Goal: Task Accomplishment & Management: Manage account settings

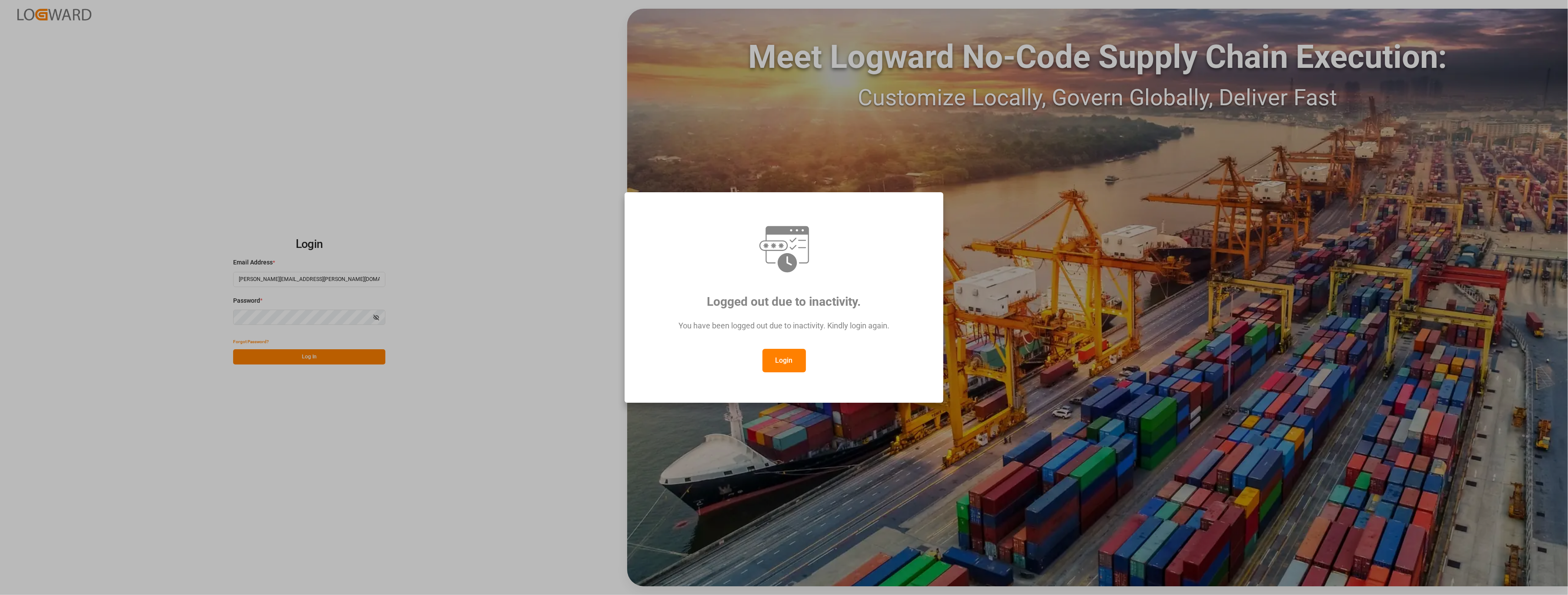
click at [777, 363] on button "Login" at bounding box center [784, 360] width 43 height 24
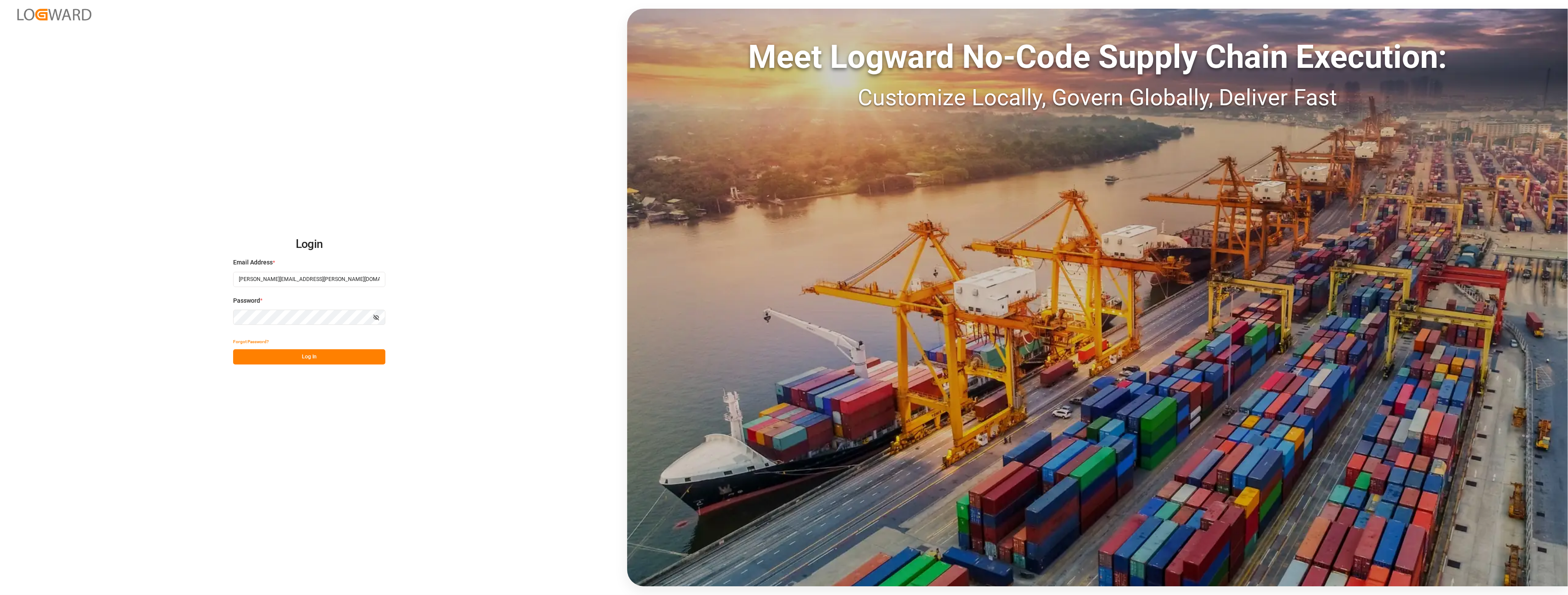
click at [311, 352] on button "Log In" at bounding box center [309, 357] width 152 height 15
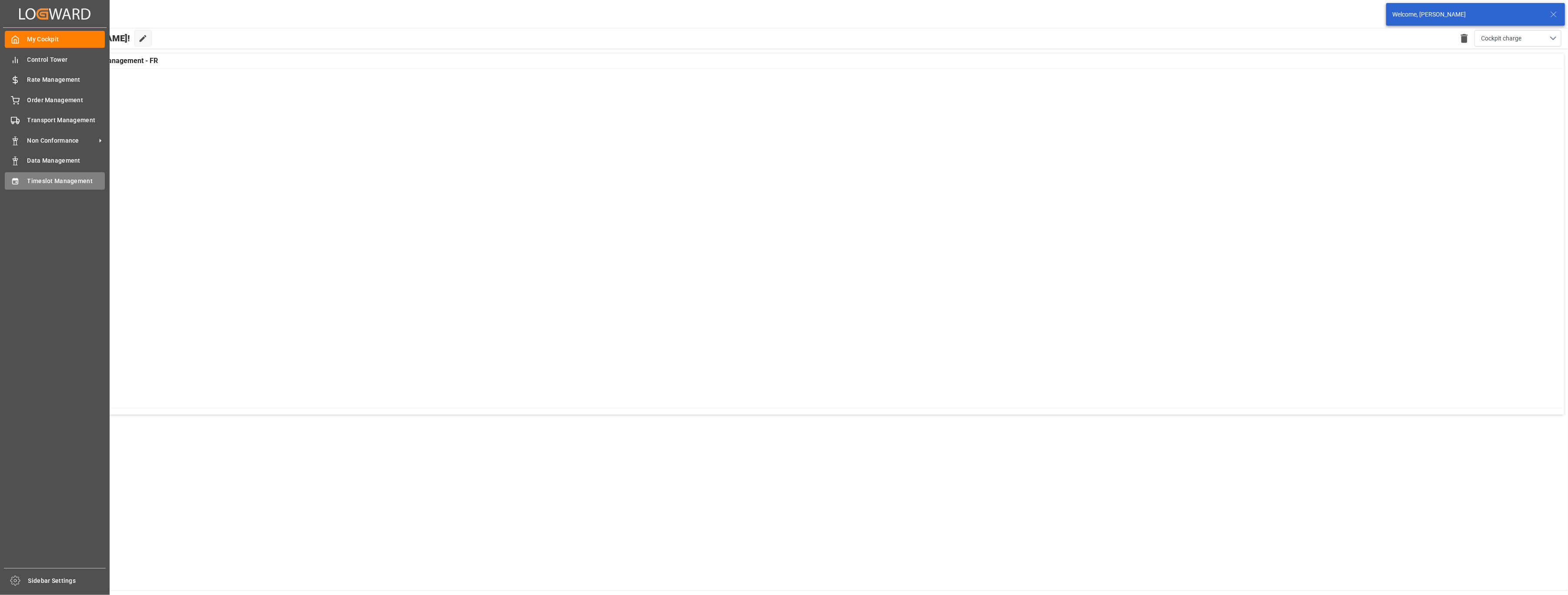
click at [17, 176] on div at bounding box center [12, 180] width 15 height 9
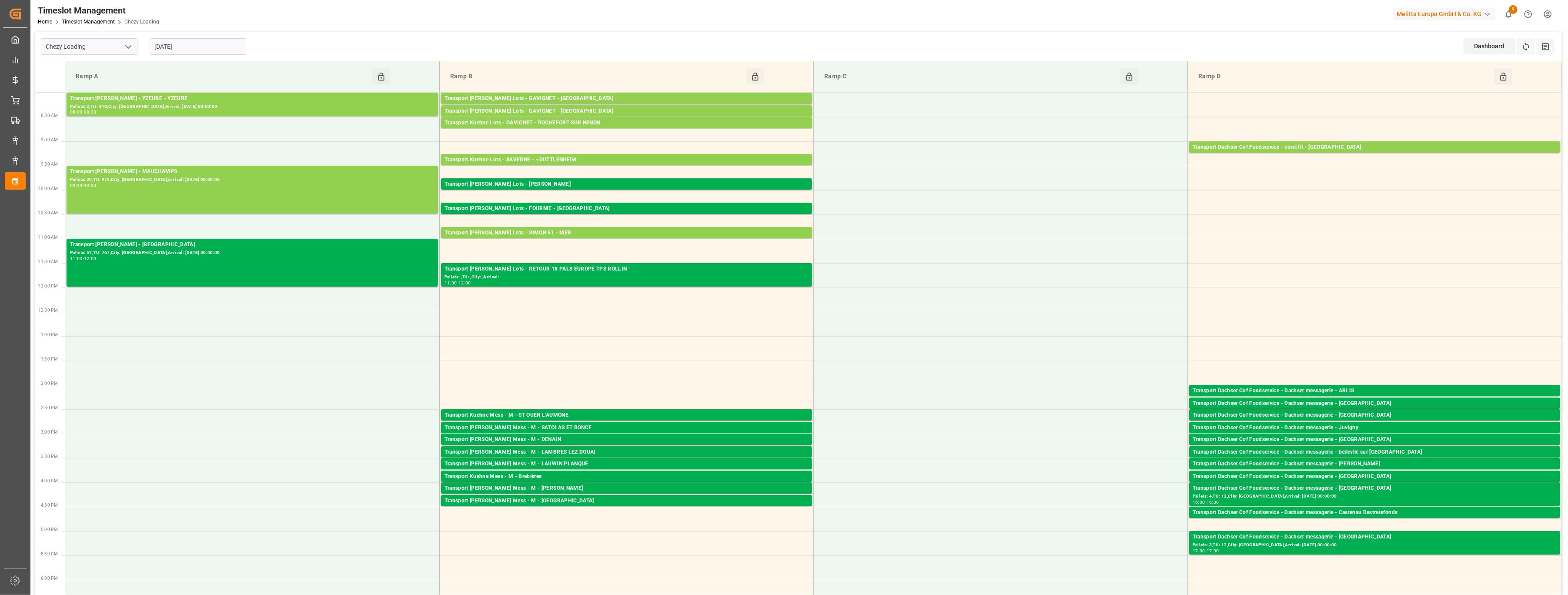
click at [130, 46] on polyline "open menu" at bounding box center [128, 47] width 5 height 2
click at [111, 81] on div "Chezy Unloading" at bounding box center [89, 85] width 96 height 19
type input "Chezy Unloading"
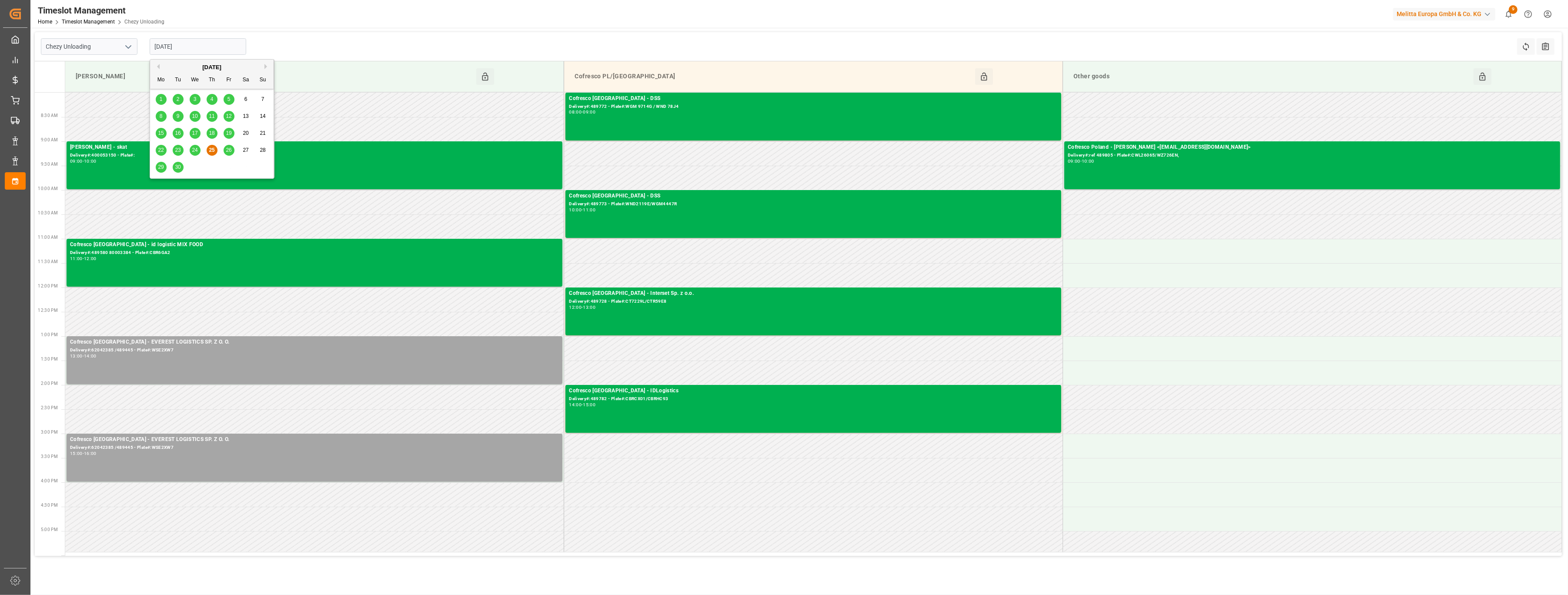
click at [242, 46] on input "25-09-2025" at bounding box center [198, 46] width 97 height 16
click at [228, 152] on span "26" at bounding box center [228, 150] width 5 height 6
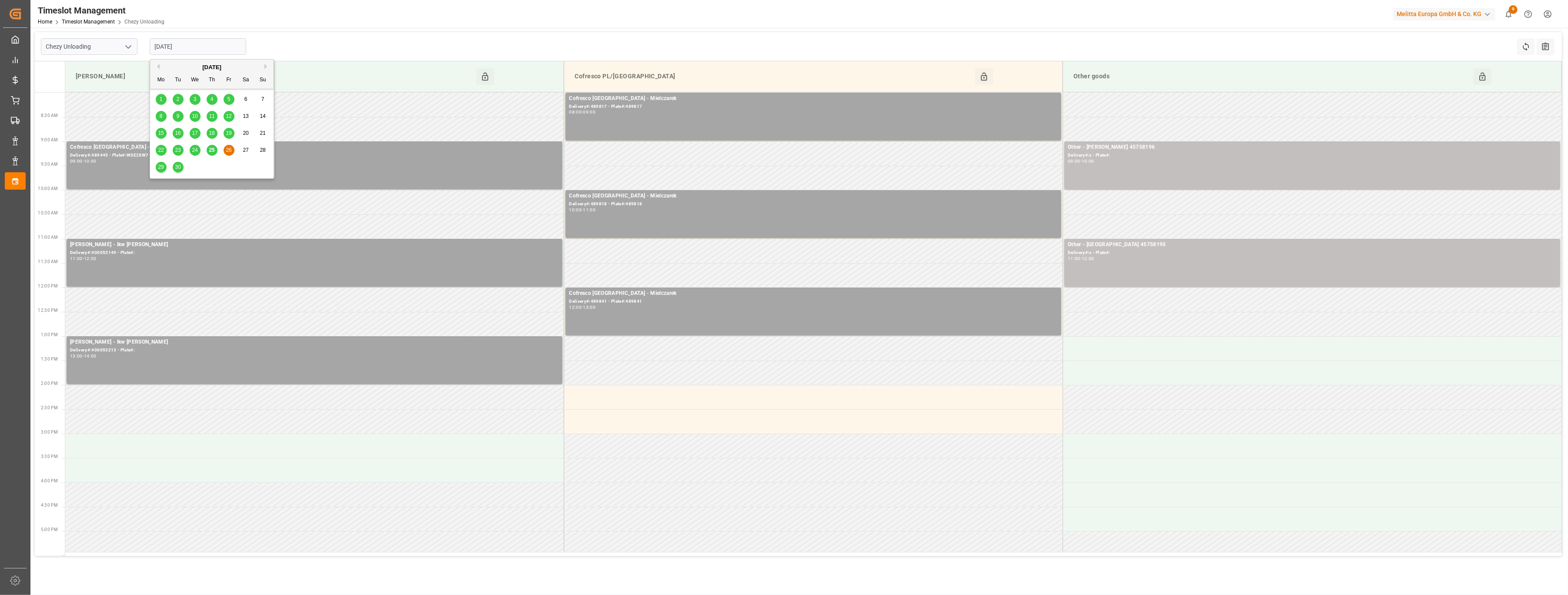
click at [199, 44] on input "26-09-2025" at bounding box center [198, 46] width 97 height 16
click at [159, 168] on span "29" at bounding box center [160, 167] width 5 height 6
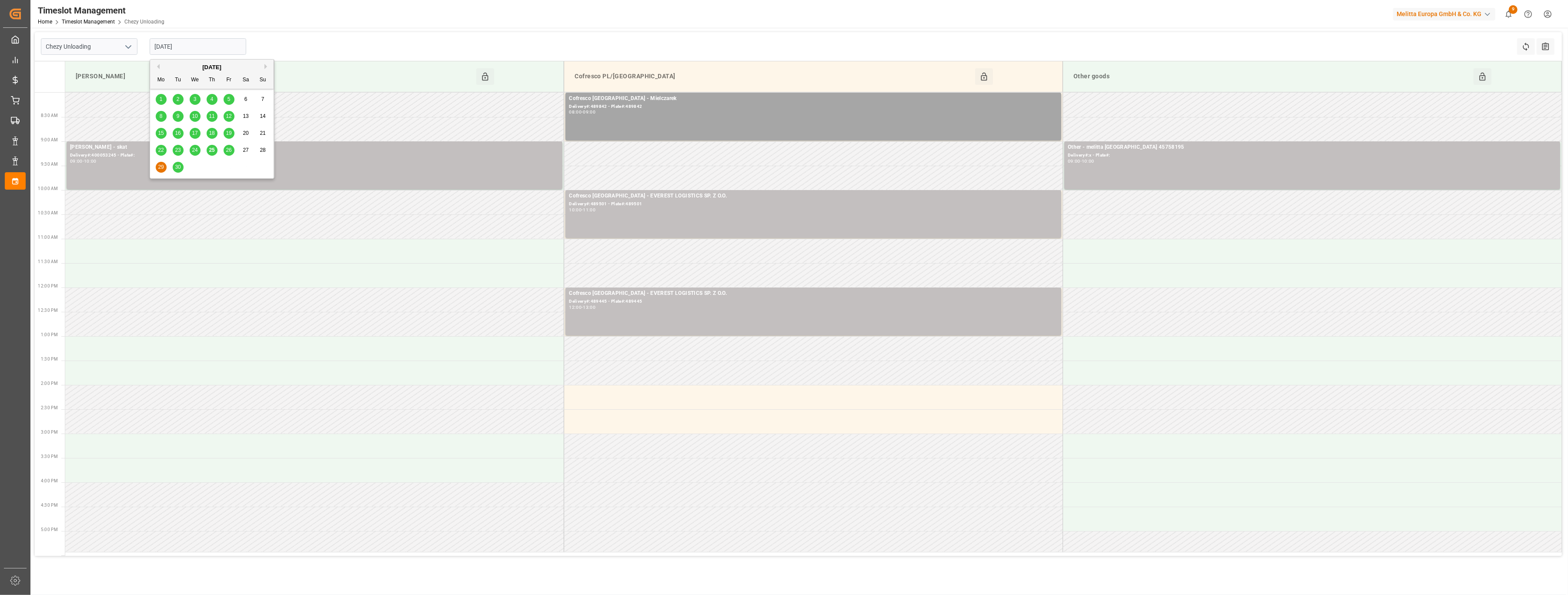
click at [220, 48] on input "29-09-2025" at bounding box center [198, 46] width 97 height 16
click at [225, 150] on div "26" at bounding box center [229, 150] width 11 height 10
type input "26-09-2025"
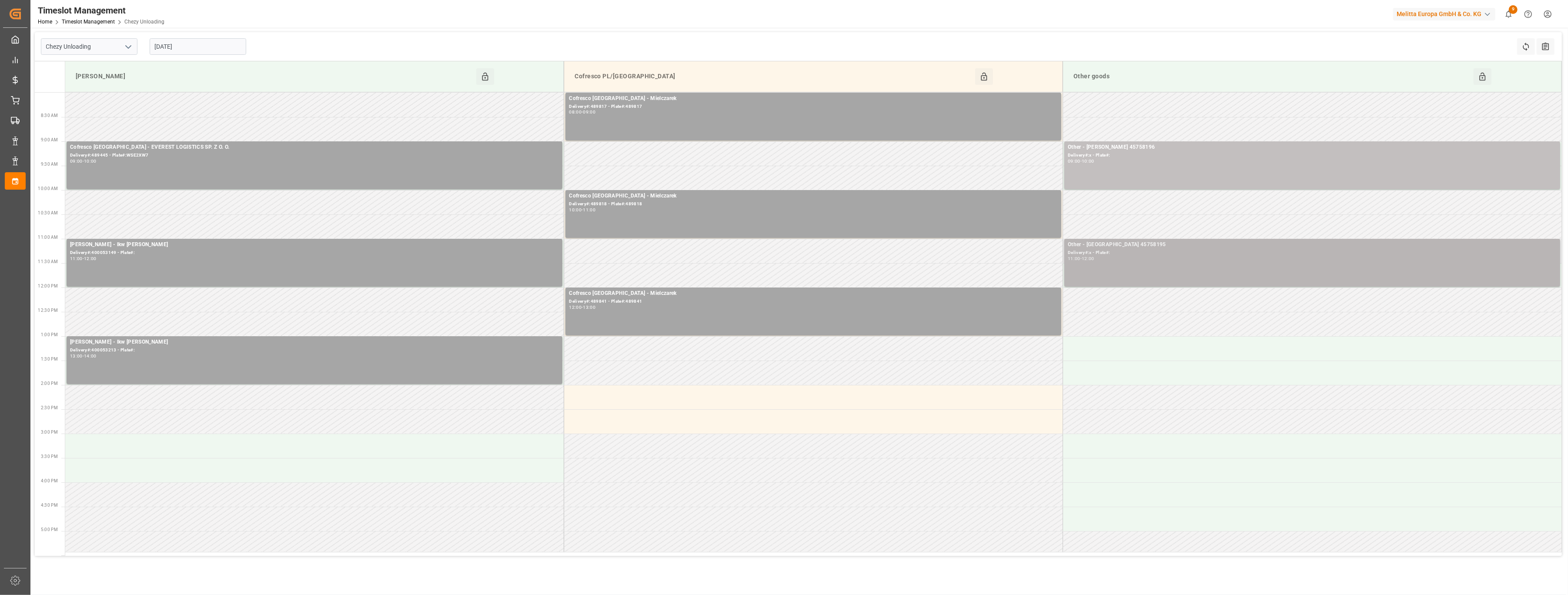
click at [1172, 250] on div "Delivery#:x - Plate#:" at bounding box center [1312, 252] width 489 height 7
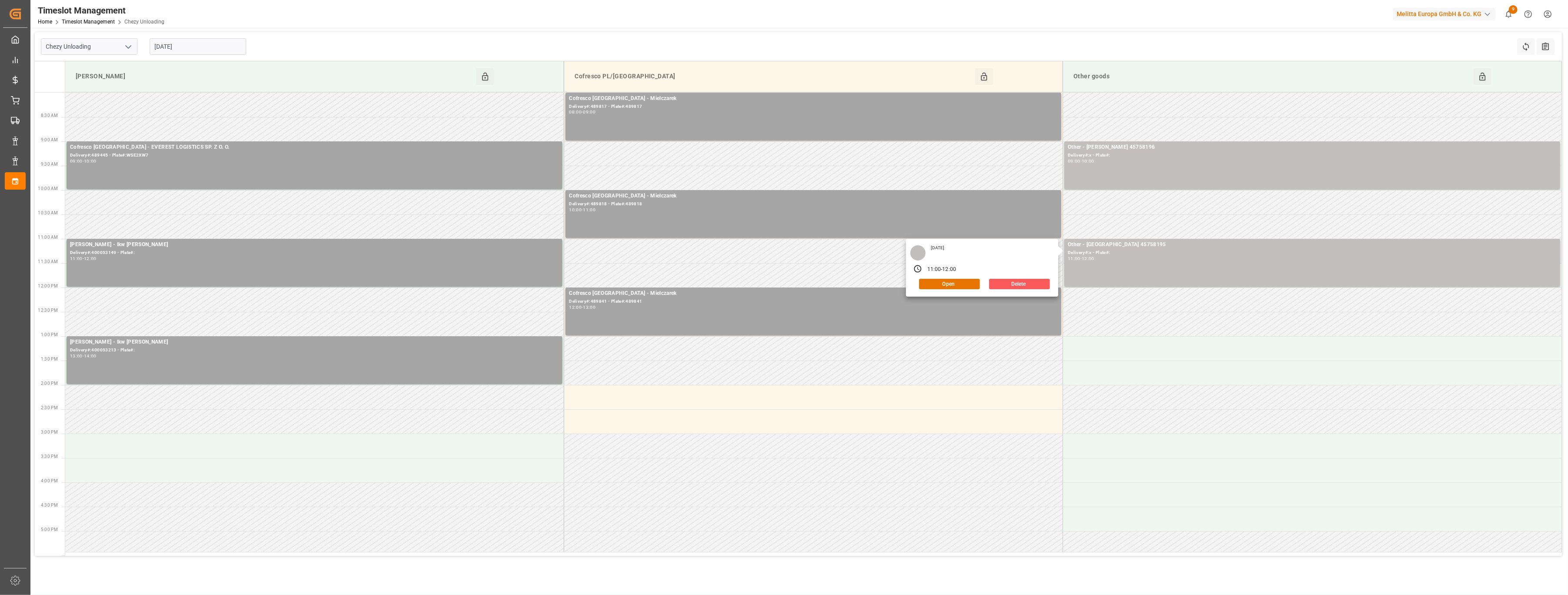
click at [1026, 279] on button "Delete" at bounding box center [1020, 284] width 61 height 10
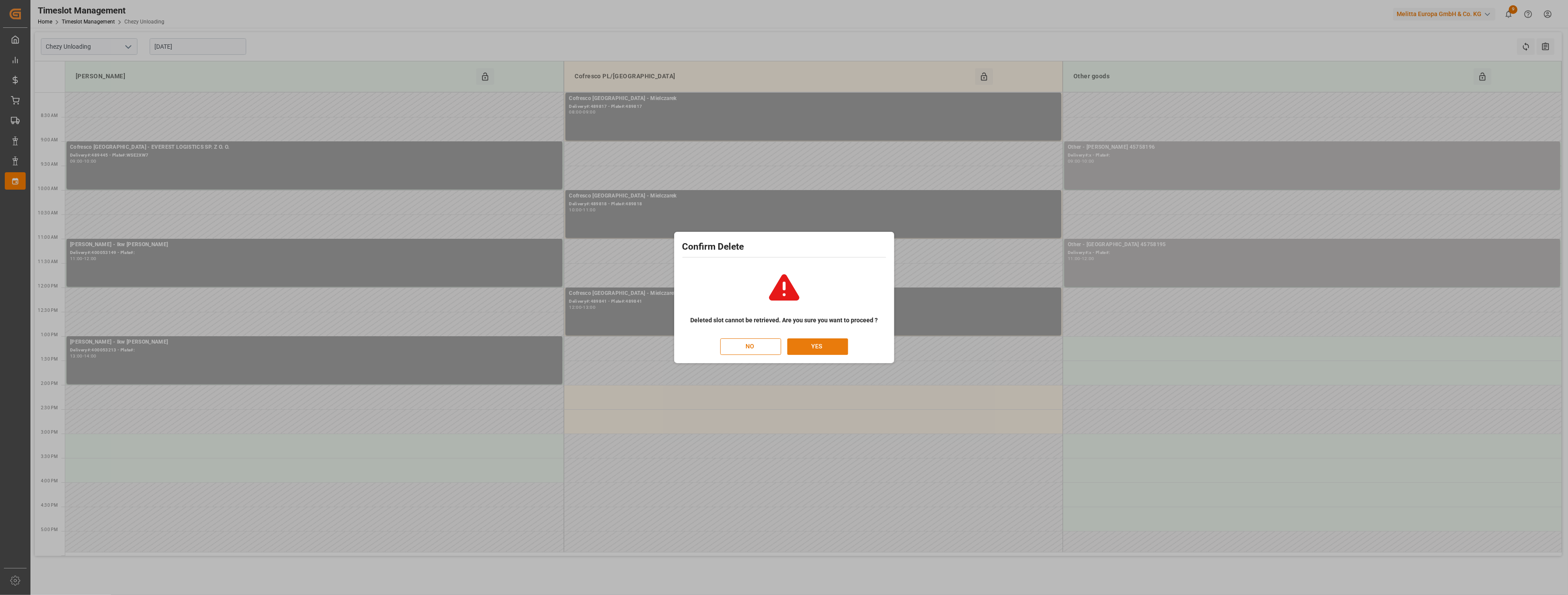
click at [804, 344] on button "YES" at bounding box center [817, 346] width 61 height 16
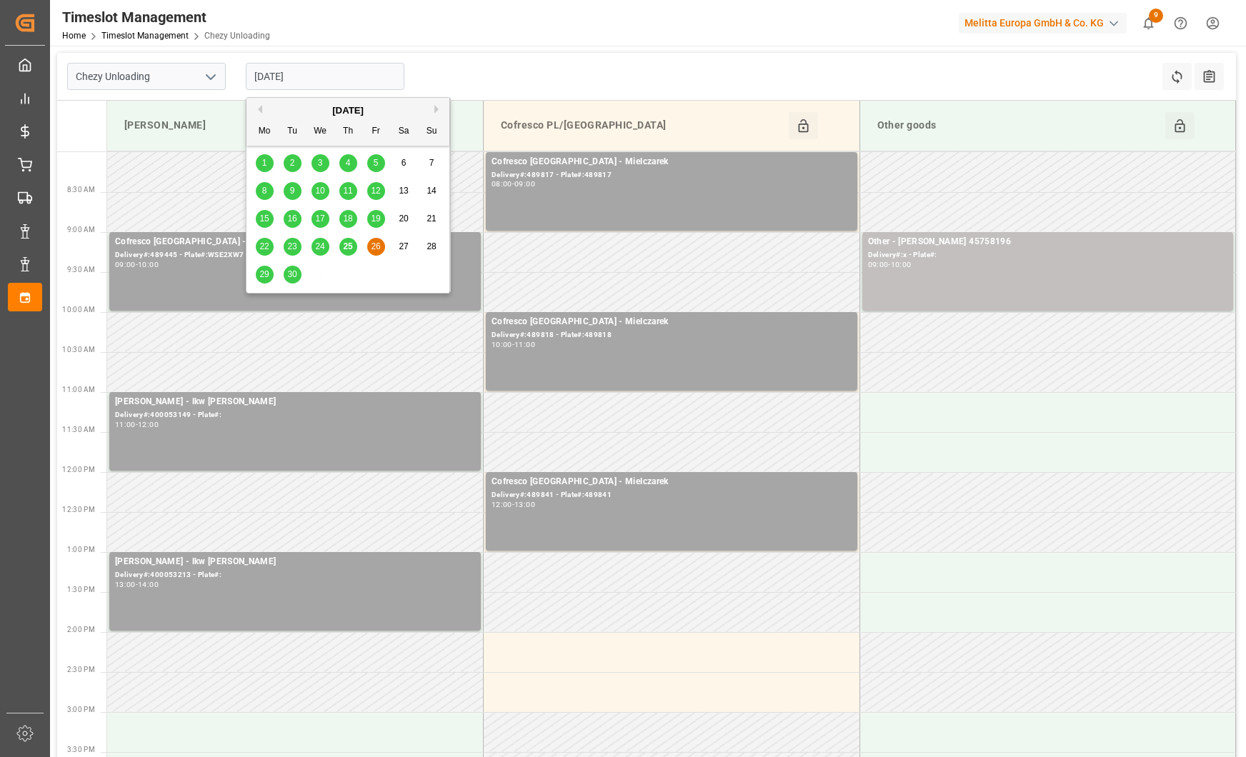
click at [348, 76] on input "26-09-2025" at bounding box center [325, 76] width 159 height 27
click at [215, 79] on icon "open menu" at bounding box center [210, 77] width 17 height 17
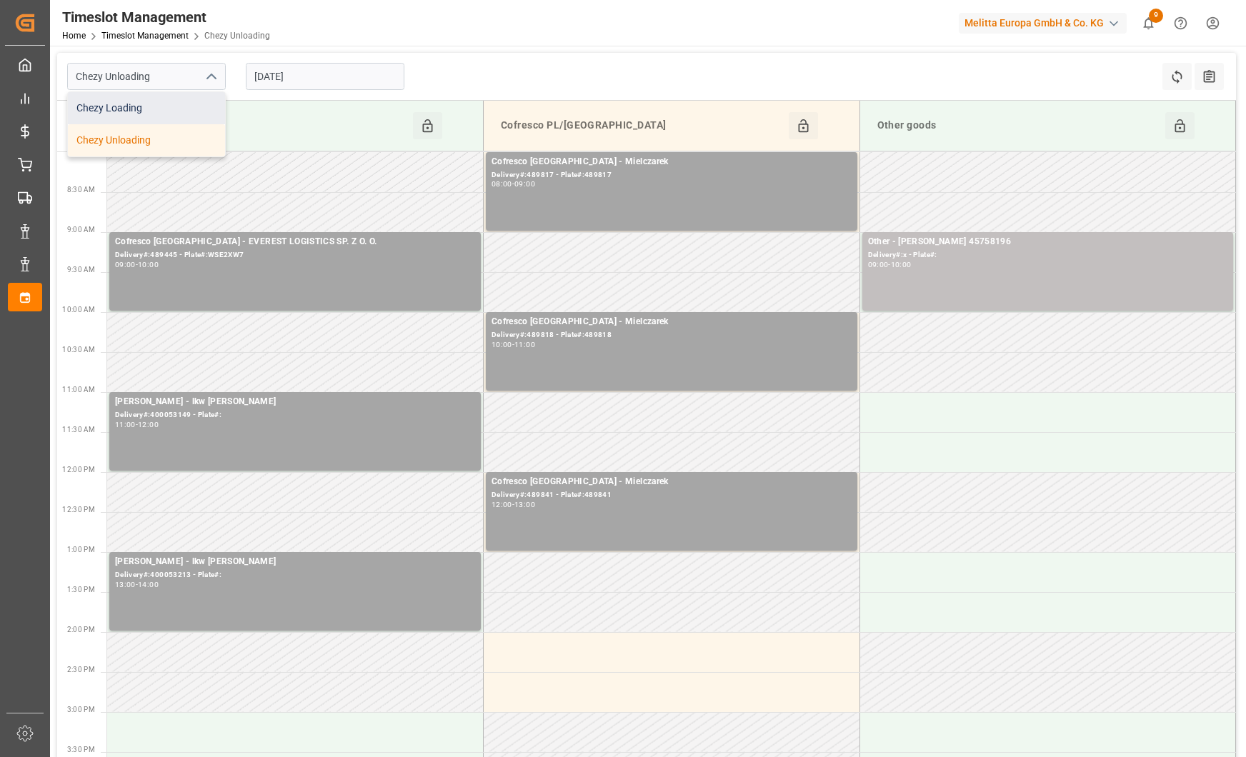
click at [194, 106] on div "Chezy Loading" at bounding box center [146, 108] width 157 height 32
type input "Chezy Loading"
